Goal: Obtain resource: Obtain resource

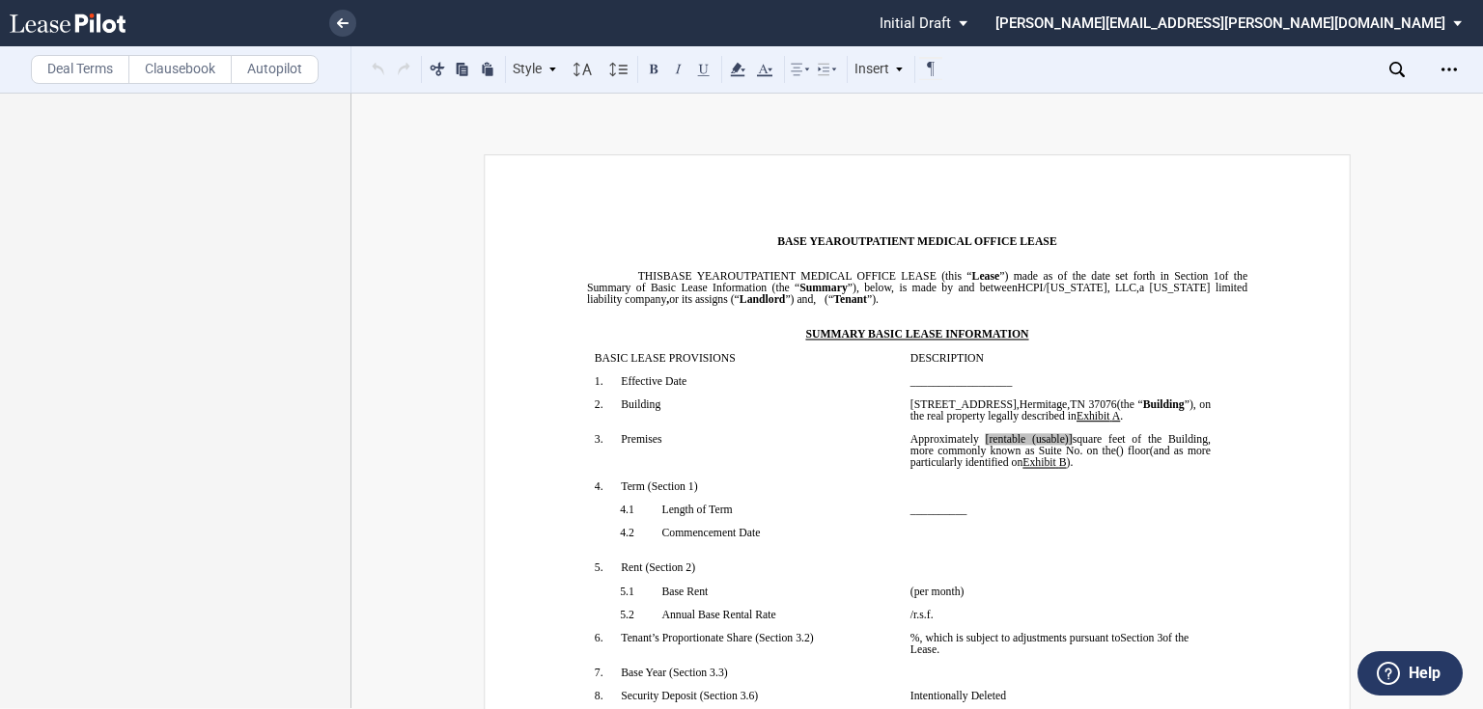
scroll to position [2390, 0]
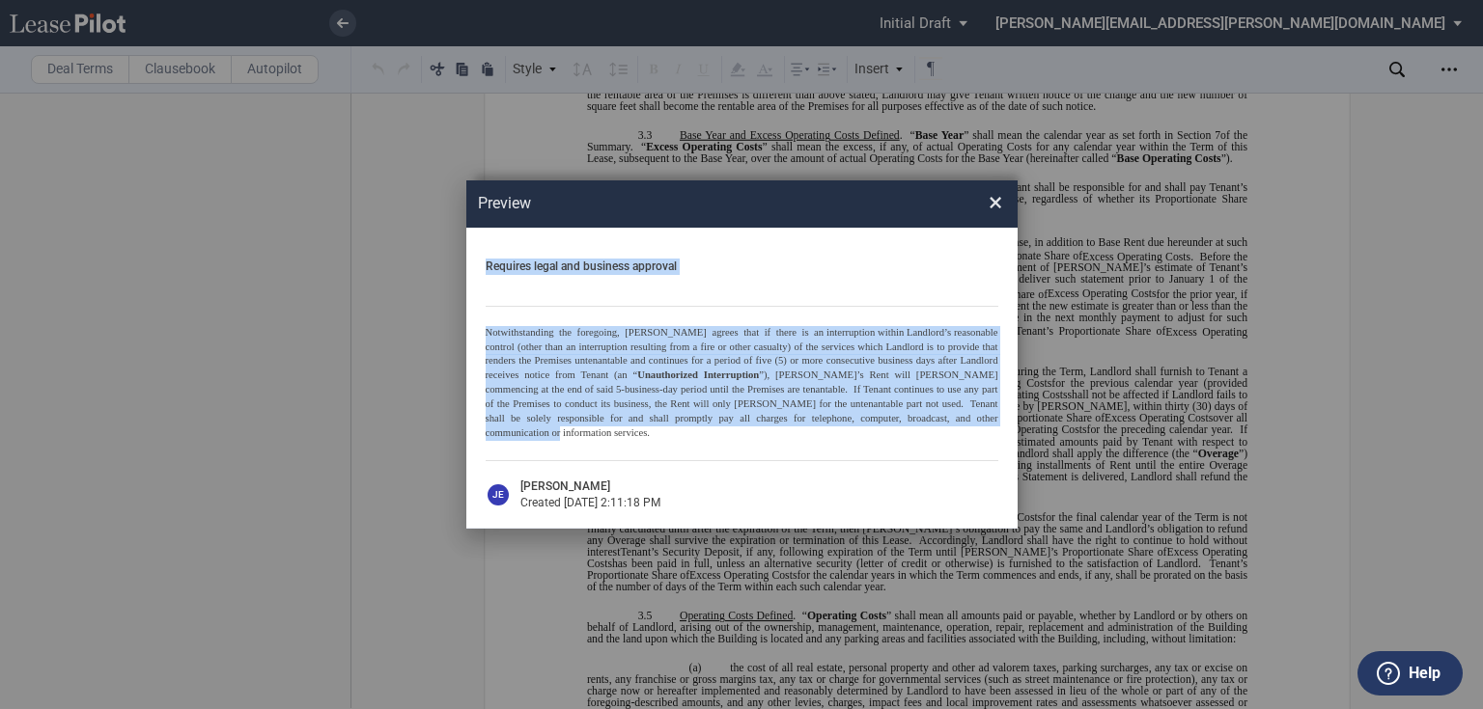
drag, startPoint x: 887, startPoint y: 428, endPoint x: 501, endPoint y: 286, distance: 411.4
click at [478, 269] on div "Requires legal and business approval Notwithstanding the foregoing, [PERSON_NAM…" at bounding box center [741, 378] width 551 height 301
copy div "Requires legal and business approval Notwithstanding the foregoing, Landlord ag…"
click at [181, 217] on div "Preview × Requires legal and business approval Notwithstanding the foregoing, […" at bounding box center [741, 354] width 1483 height 709
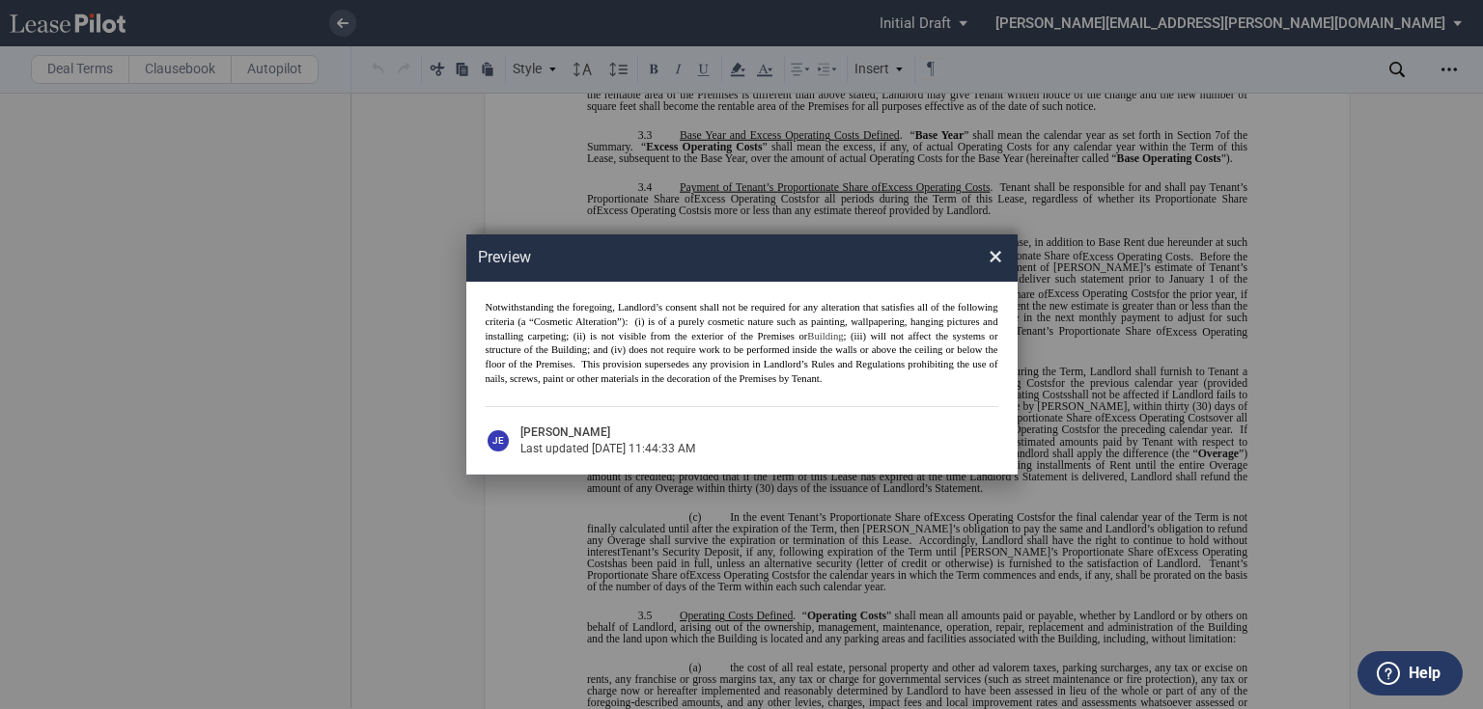
click at [996, 251] on span "×" at bounding box center [995, 256] width 14 height 31
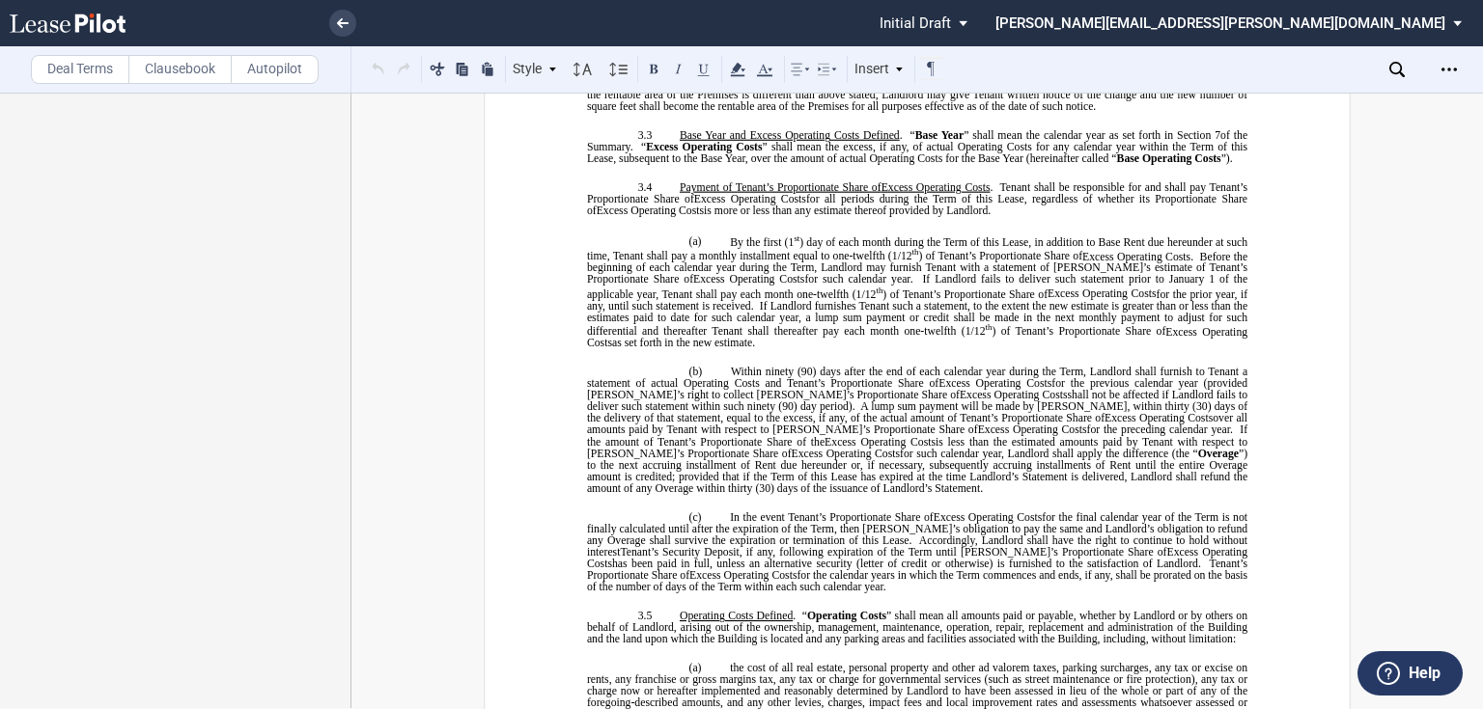
click at [290, 67] on label "Autopilot" at bounding box center [275, 69] width 88 height 29
click at [180, 65] on label "Clausebook" at bounding box center [179, 69] width 103 height 29
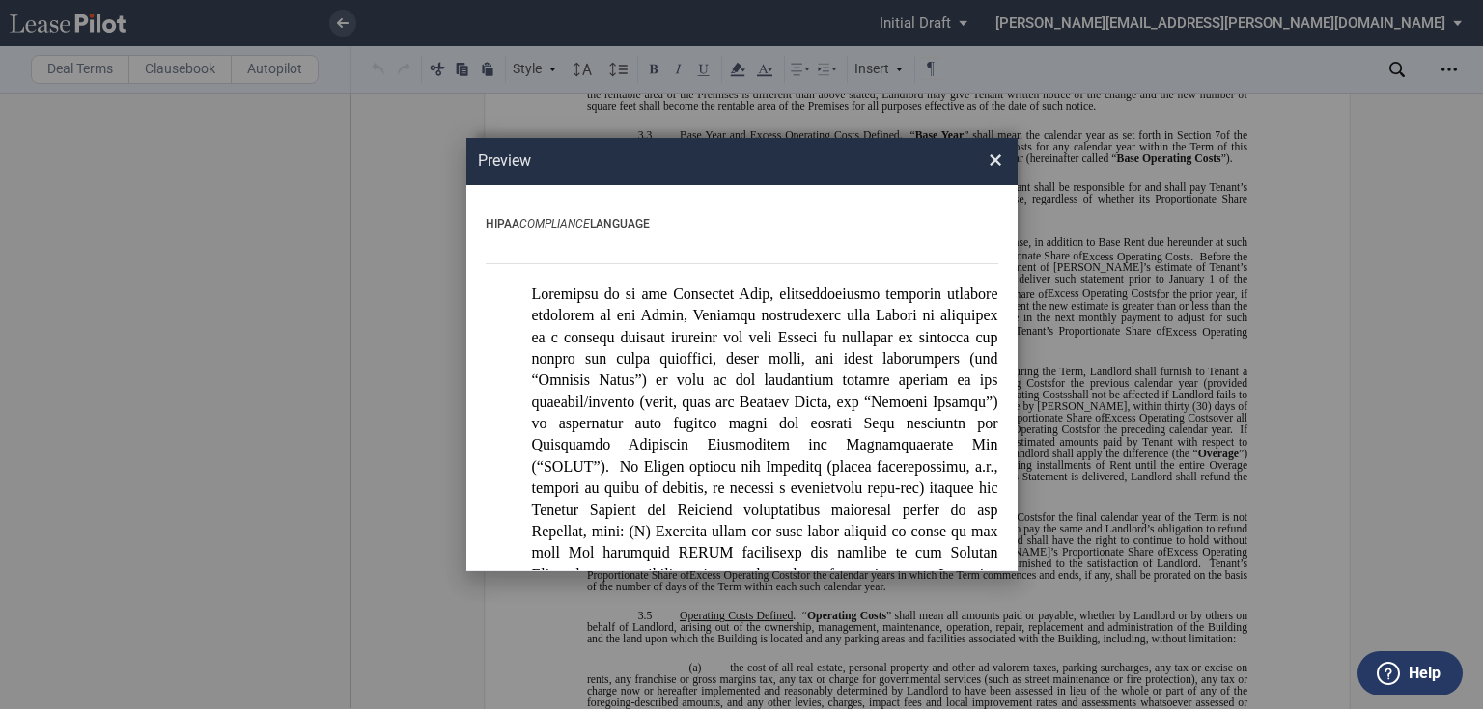
click at [653, 344] on span "Preview × ..." at bounding box center [765, 478] width 466 height 384
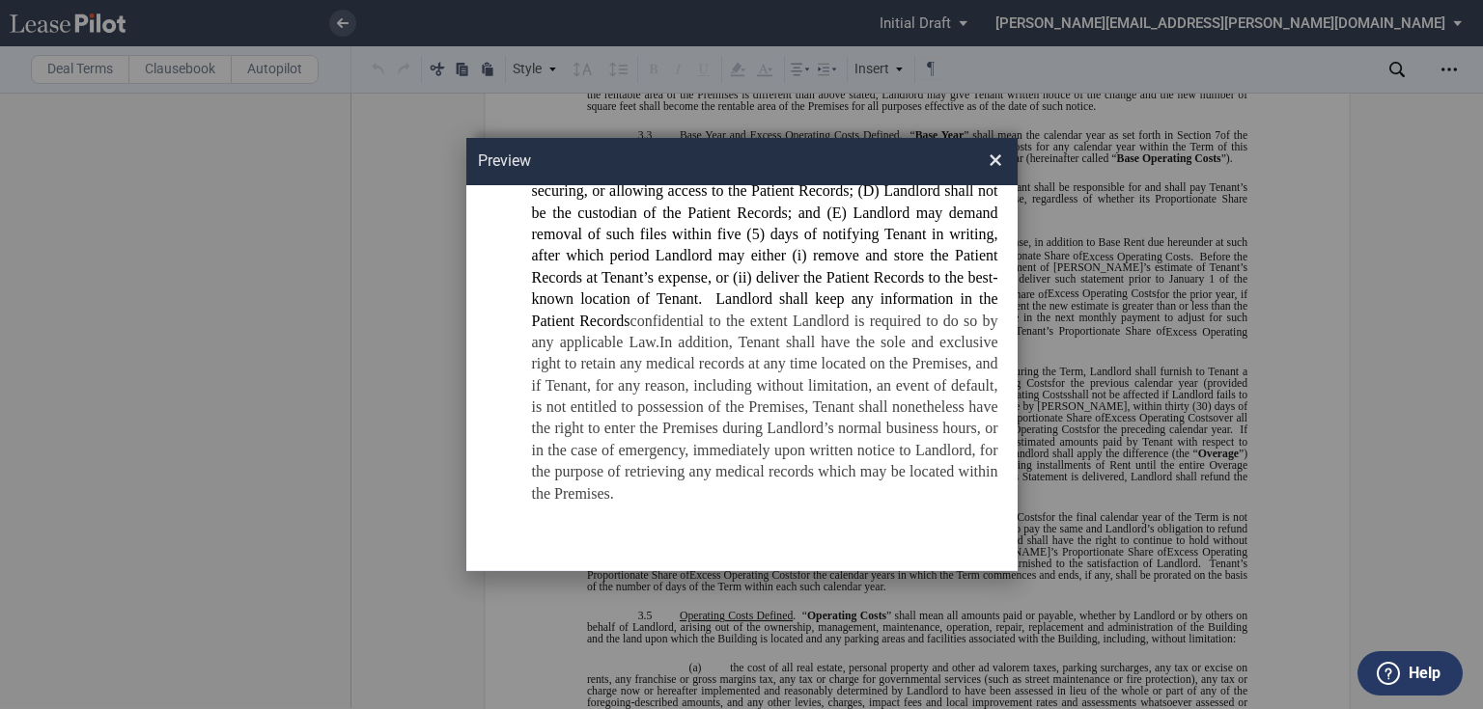
scroll to position [579, 0]
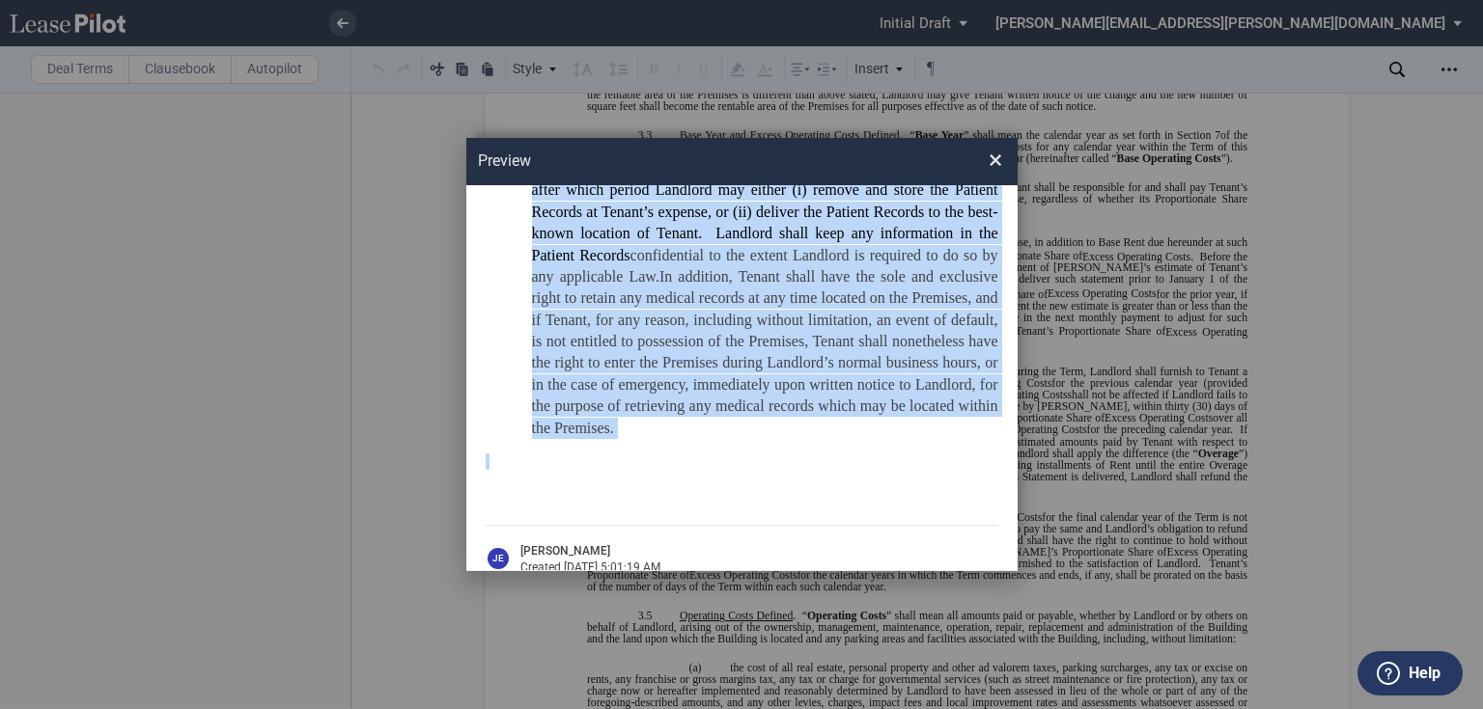
drag, startPoint x: 483, startPoint y: 224, endPoint x: 929, endPoint y: 447, distance: 498.6
click at [929, 447] on div "HIPAA COMPLIANCE LANGUAGE Premises to retrieve the Patient Records; (C) Landlor…" at bounding box center [741, 378] width 551 height 386
copy div "LOREM IPSUMDOLOR SITAMETC Adipiscin el se doe Temporinc Utla, etdoloremagnaal e…"
